Goal: Learn about a topic

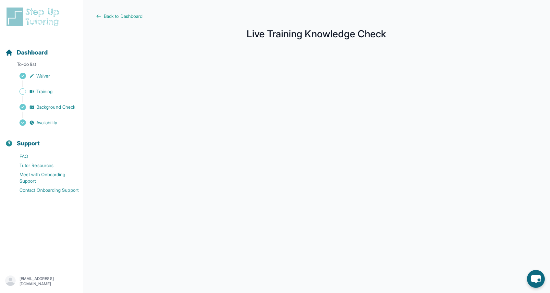
scroll to position [4, 0]
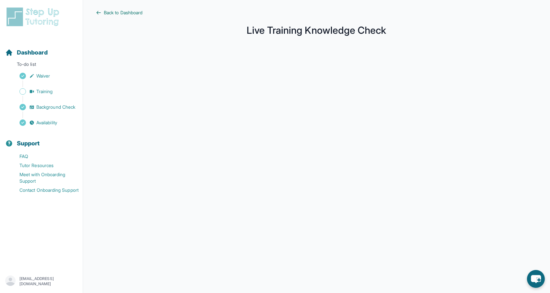
click at [128, 12] on span "Back to Dashboard" at bounding box center [123, 12] width 39 height 6
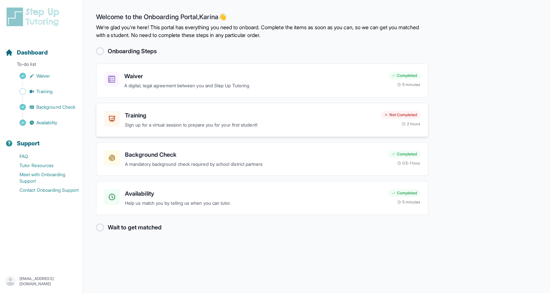
click at [330, 125] on p "Sign up for a virtual session to prepare you for your first student!" at bounding box center [250, 124] width 251 height 7
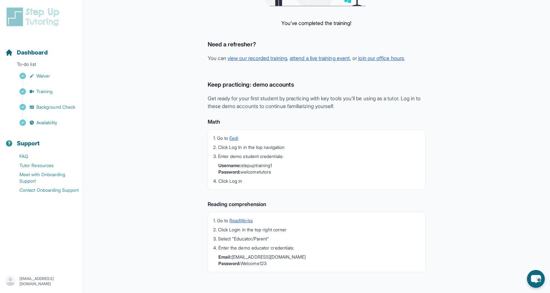
scroll to position [115, 0]
